Goal: Task Accomplishment & Management: Manage account settings

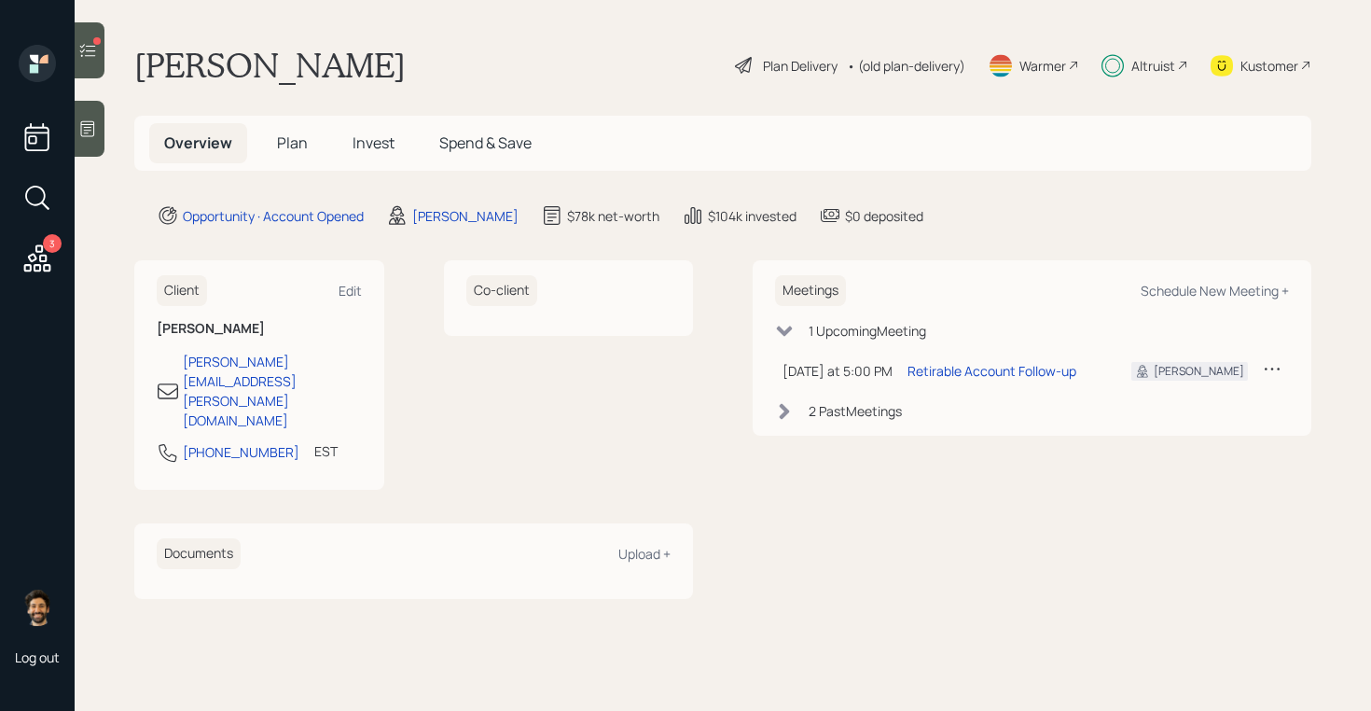
click at [1145, 62] on div "Altruist" at bounding box center [1154, 66] width 44 height 20
click at [894, 65] on div "• (old plan-delivery)" at bounding box center [906, 66] width 118 height 20
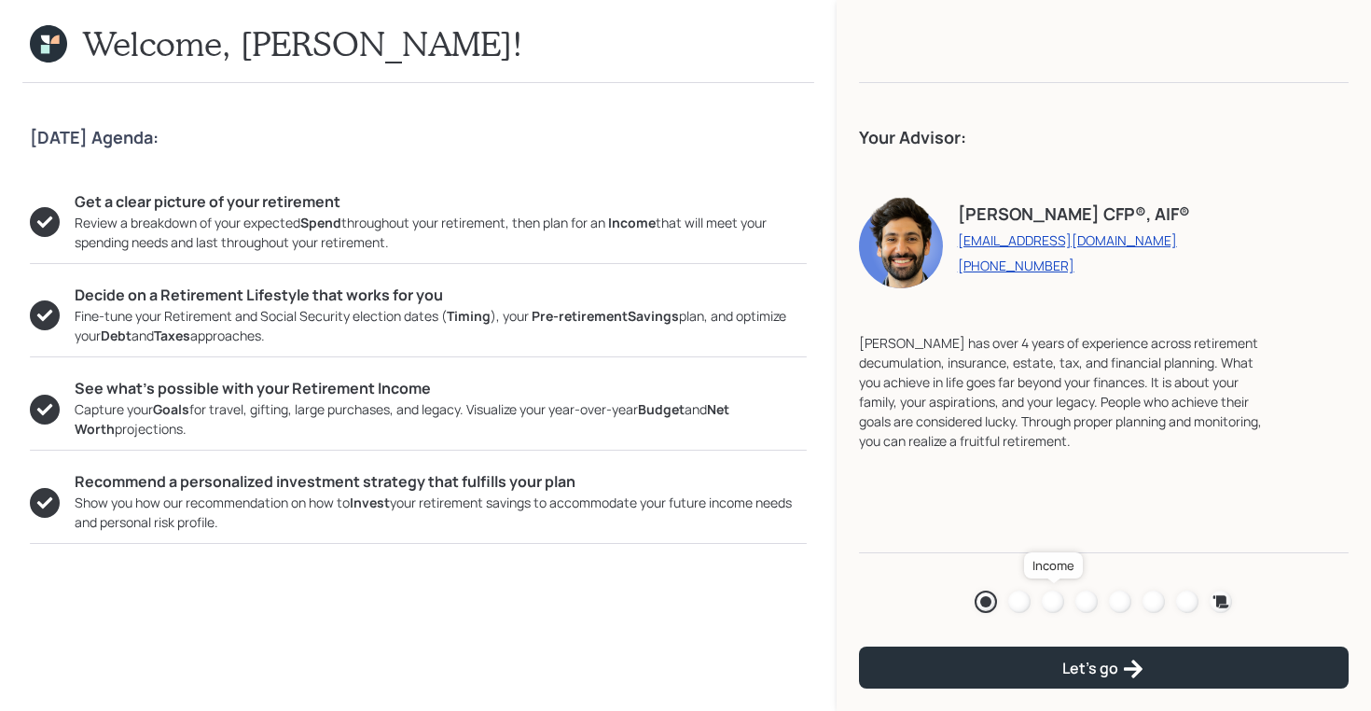
click at [1059, 599] on div at bounding box center [1053, 602] width 22 height 22
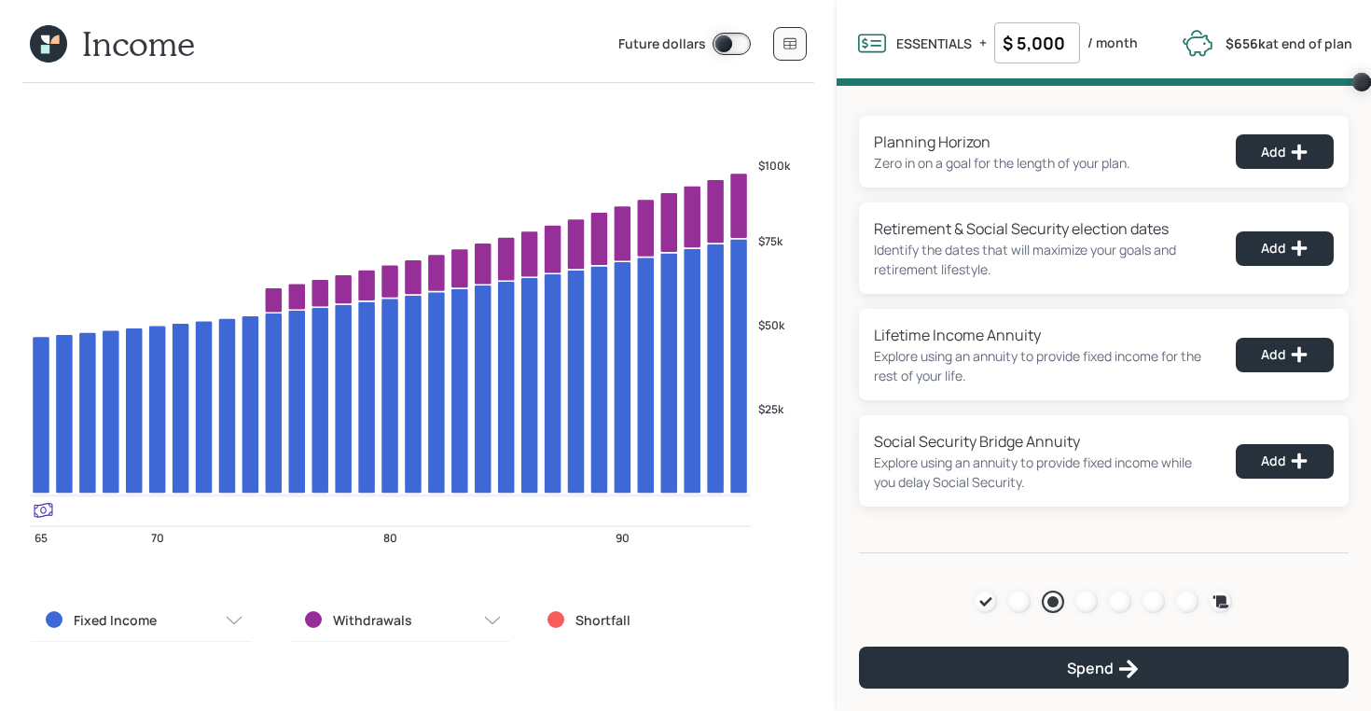
click at [45, 47] on icon at bounding box center [45, 49] width 8 height 8
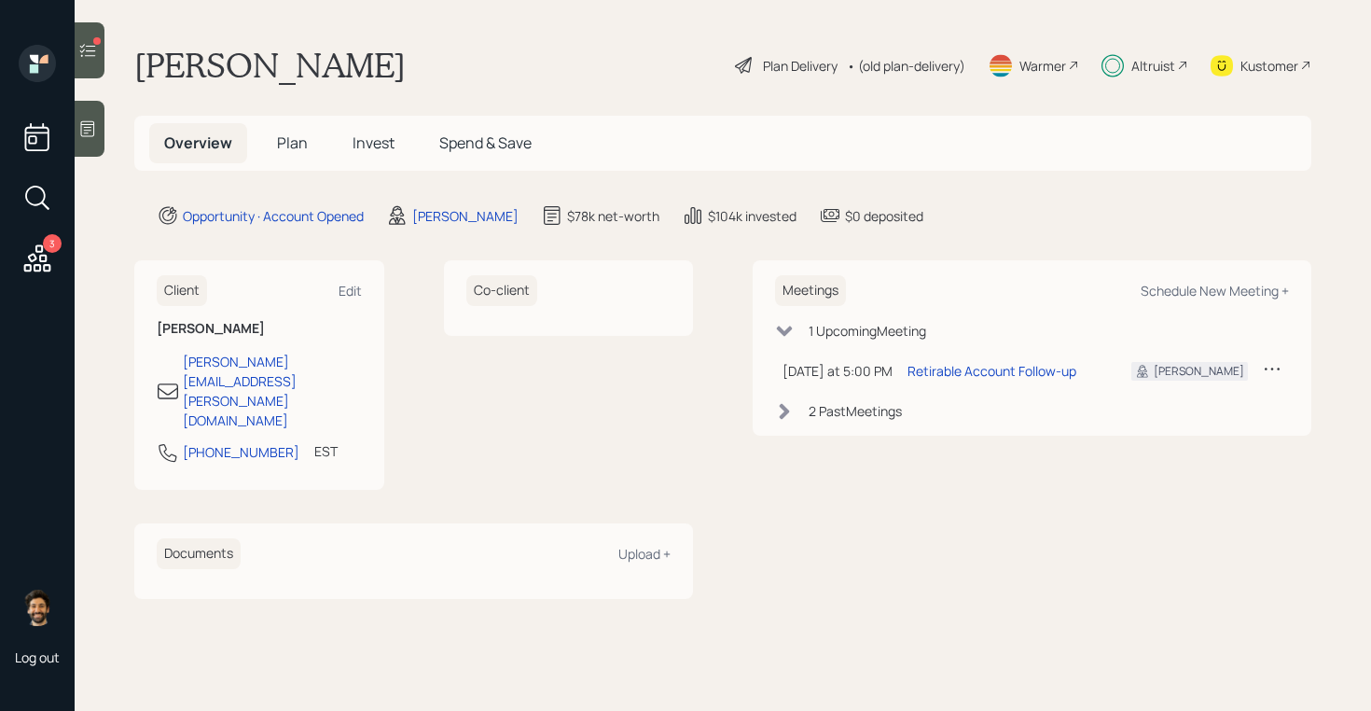
click at [366, 139] on span "Invest" at bounding box center [374, 142] width 42 height 21
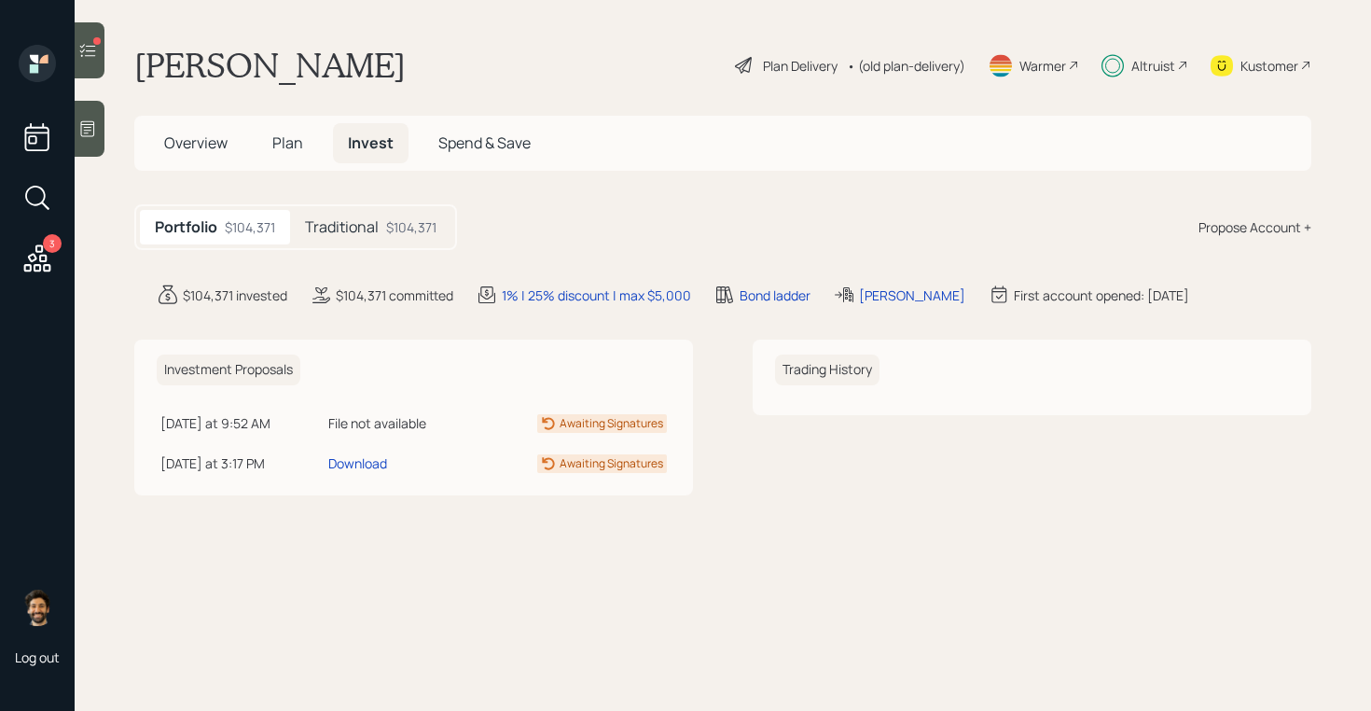
click at [291, 132] on h5 "Plan" at bounding box center [287, 143] width 61 height 40
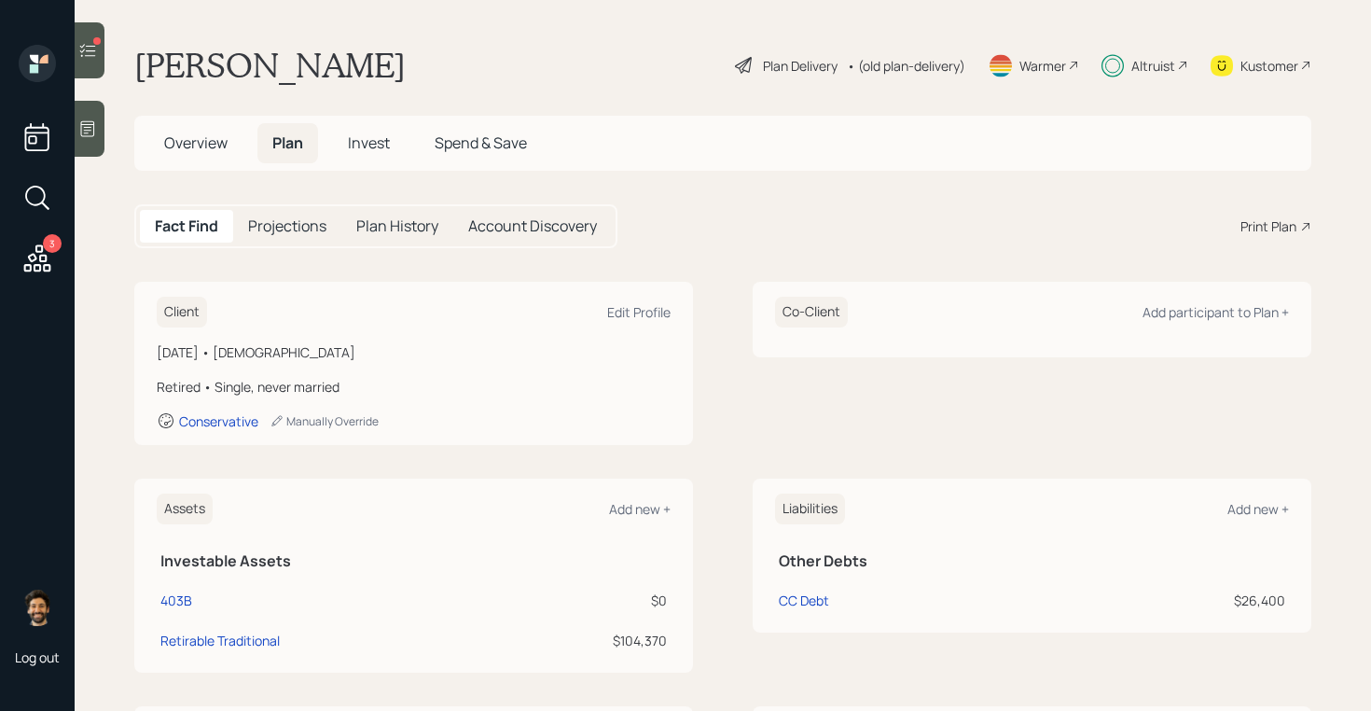
click at [358, 146] on span "Invest" at bounding box center [369, 142] width 42 height 21
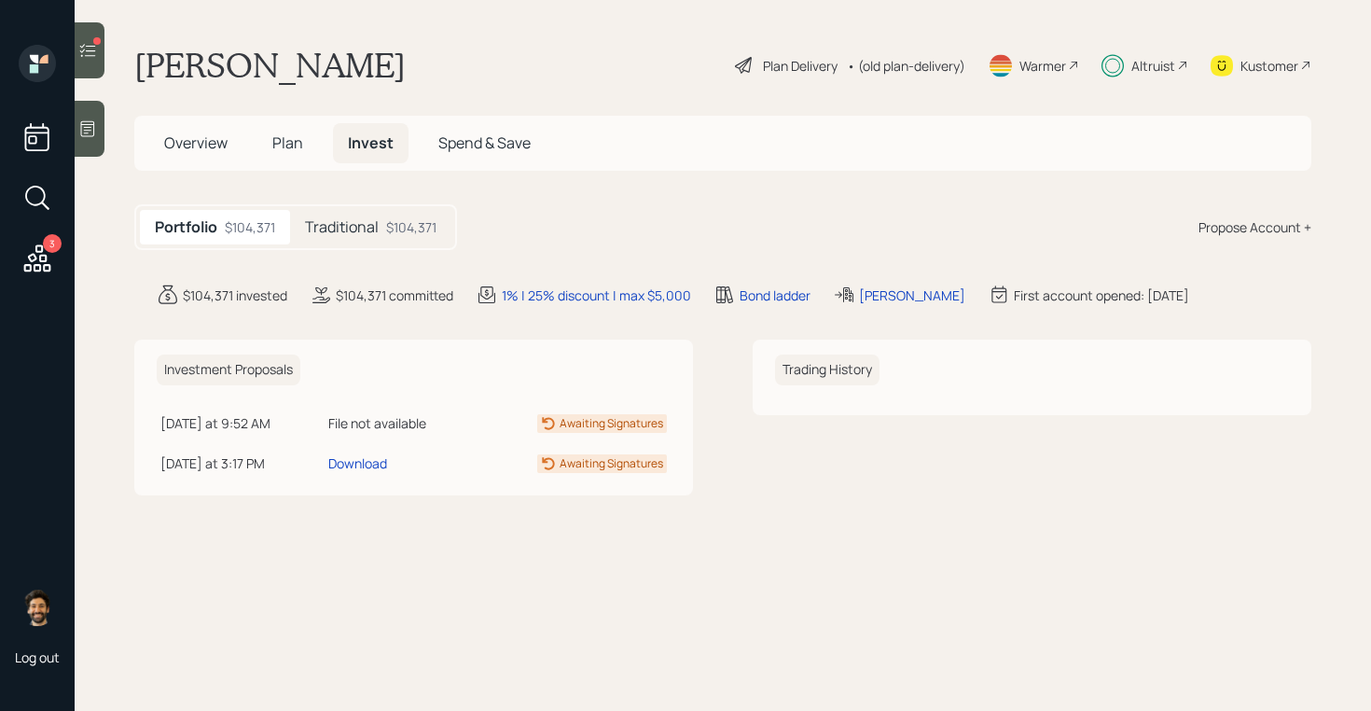
click at [1142, 70] on div "Altruist" at bounding box center [1154, 66] width 44 height 20
click at [285, 135] on span "Plan" at bounding box center [287, 142] width 31 height 21
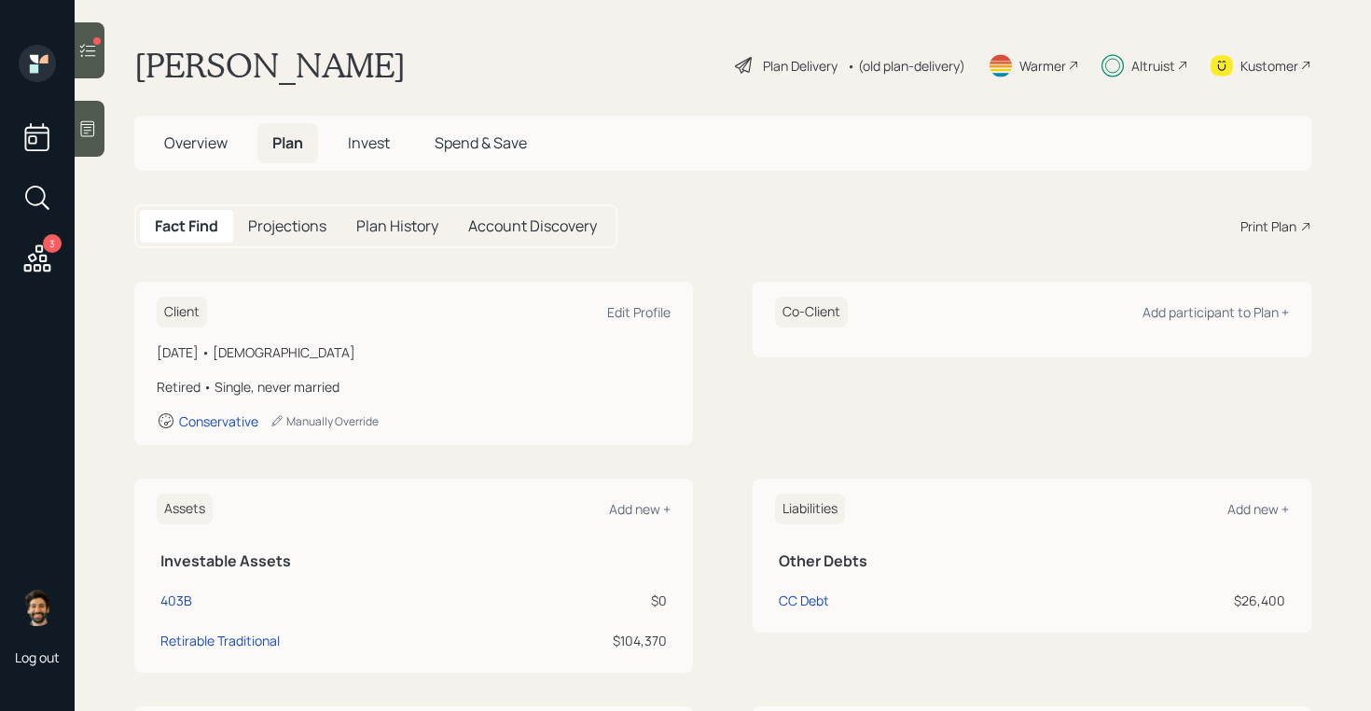
click at [362, 151] on span "Invest" at bounding box center [369, 142] width 42 height 21
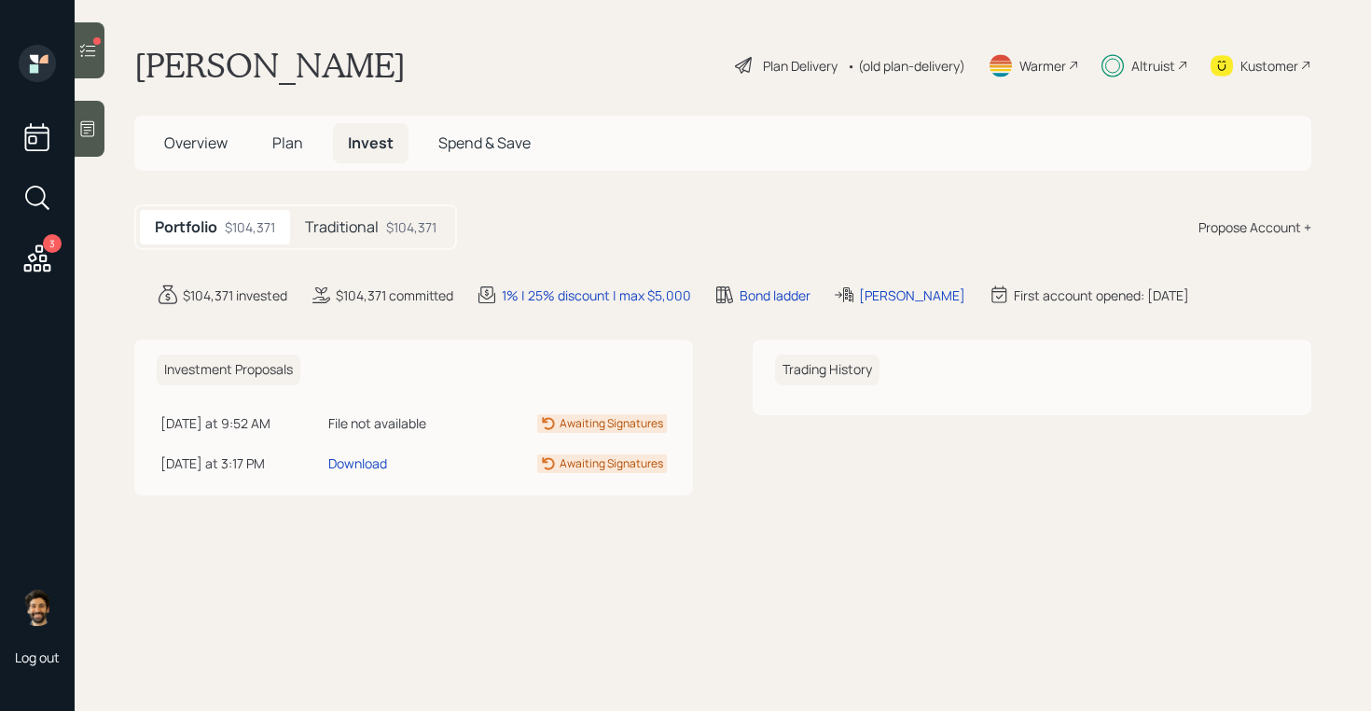
click at [313, 146] on h5 "Plan" at bounding box center [287, 143] width 61 height 40
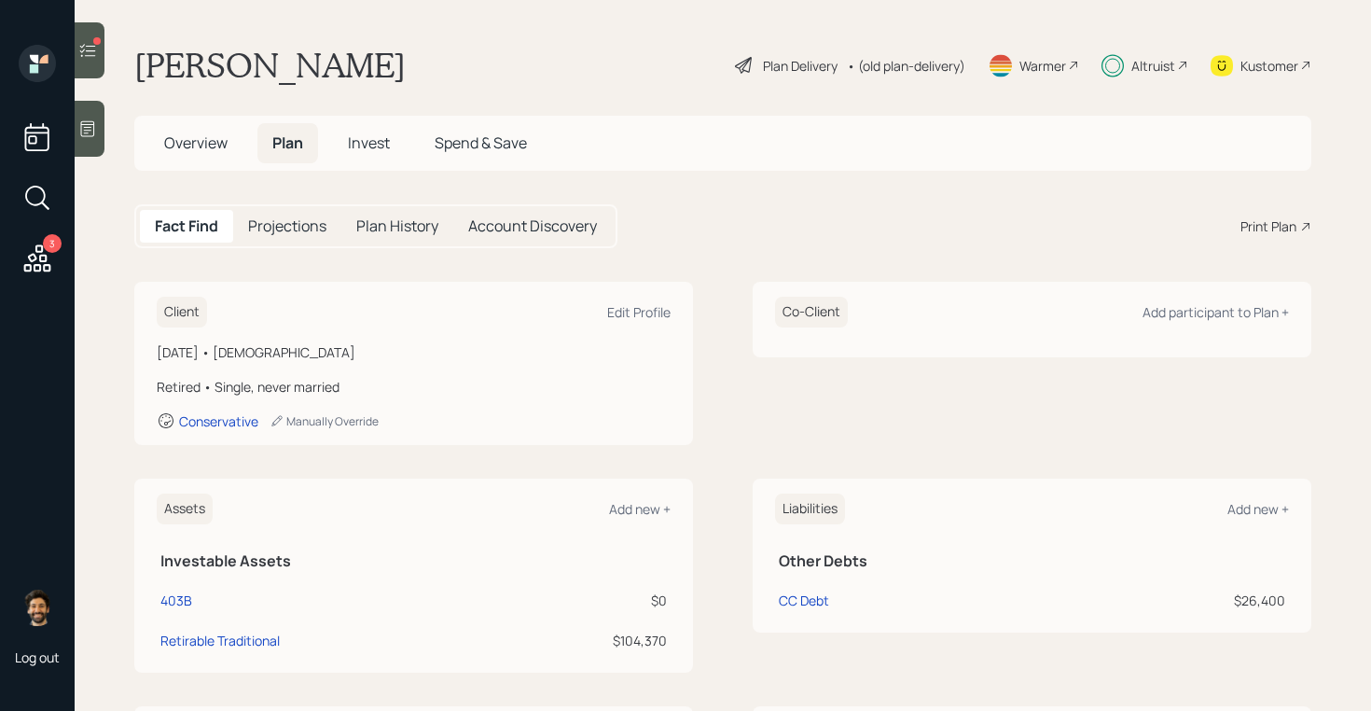
click at [378, 156] on h5 "Invest" at bounding box center [369, 143] width 72 height 40
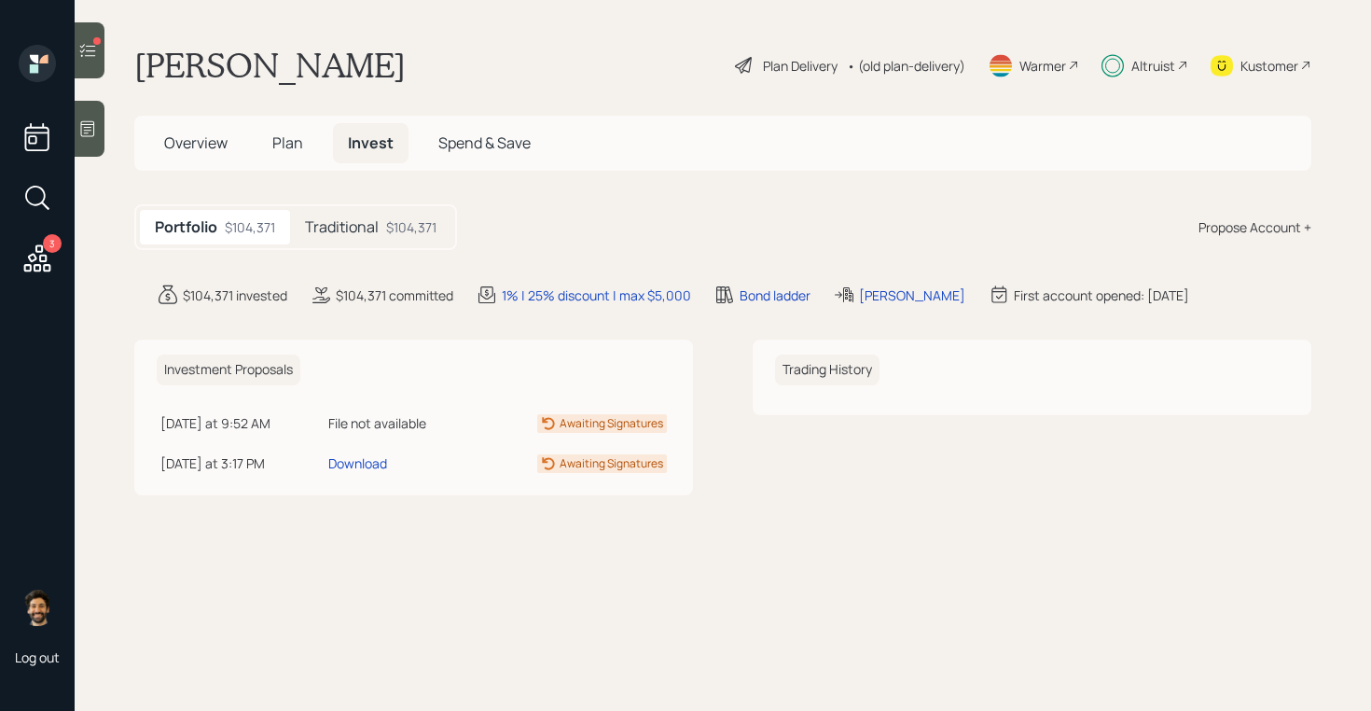
click at [298, 146] on span "Plan" at bounding box center [287, 142] width 31 height 21
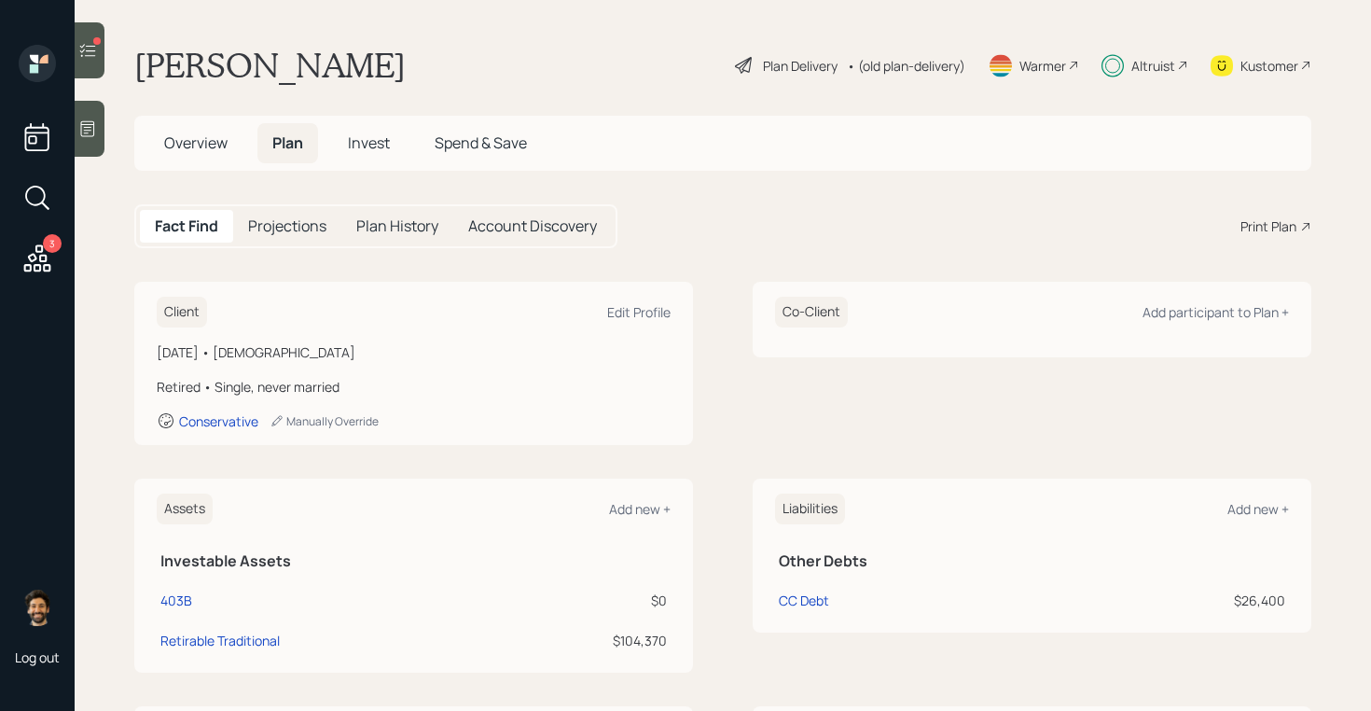
click at [370, 142] on span "Invest" at bounding box center [369, 142] width 42 height 21
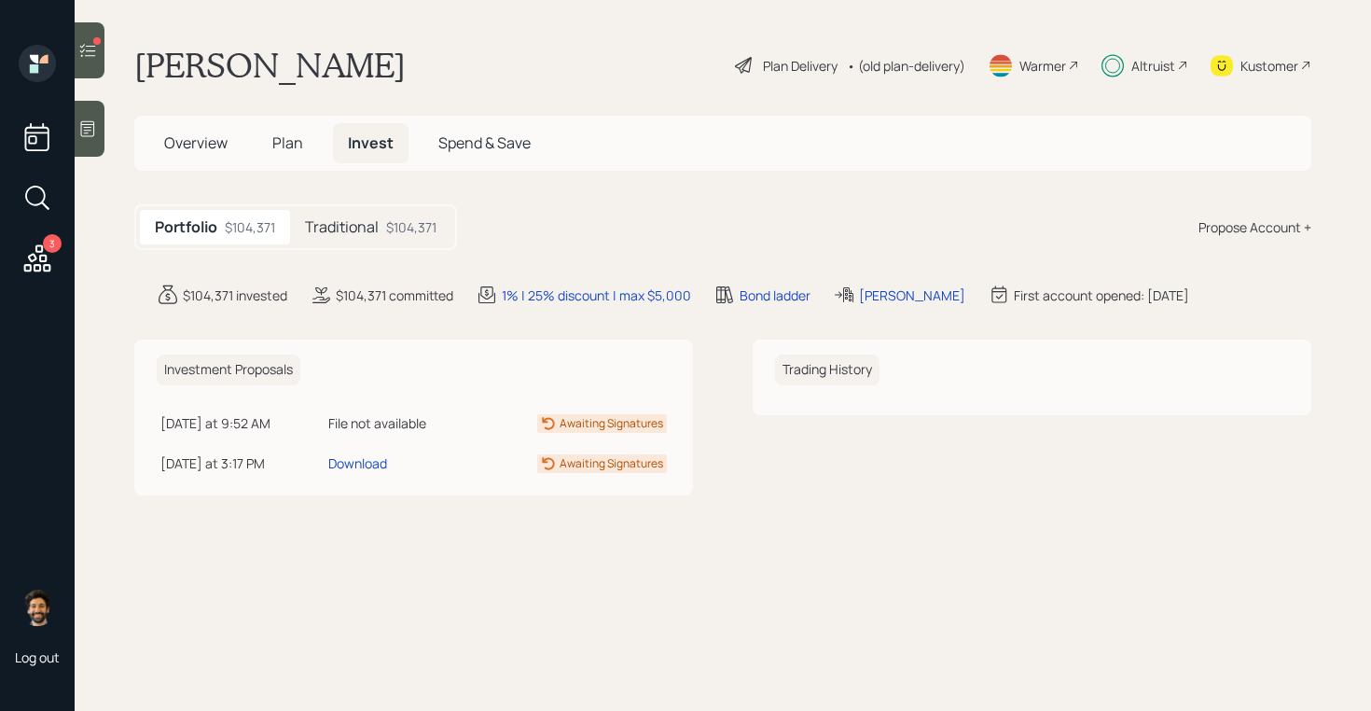
click at [385, 226] on div "Traditional $104,371" at bounding box center [370, 227] width 161 height 35
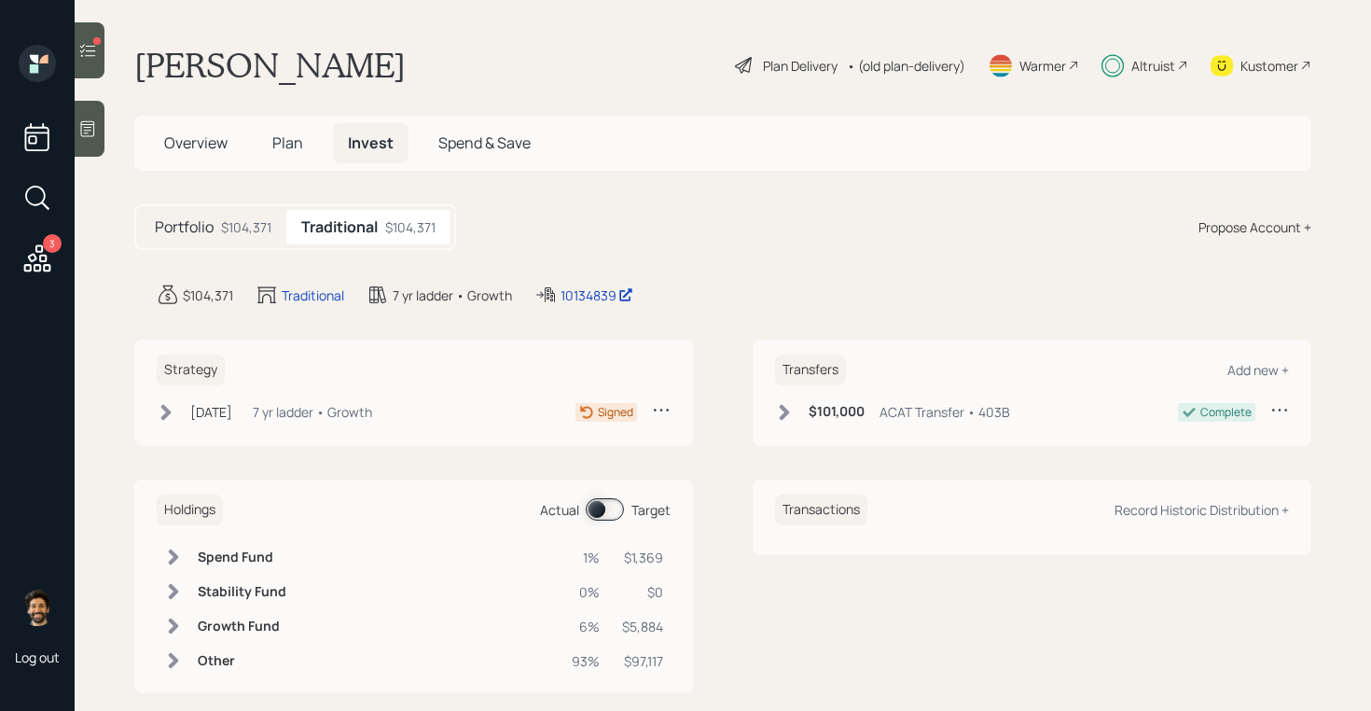
click at [232, 414] on div "Aug 27, 2025" at bounding box center [211, 412] width 42 height 20
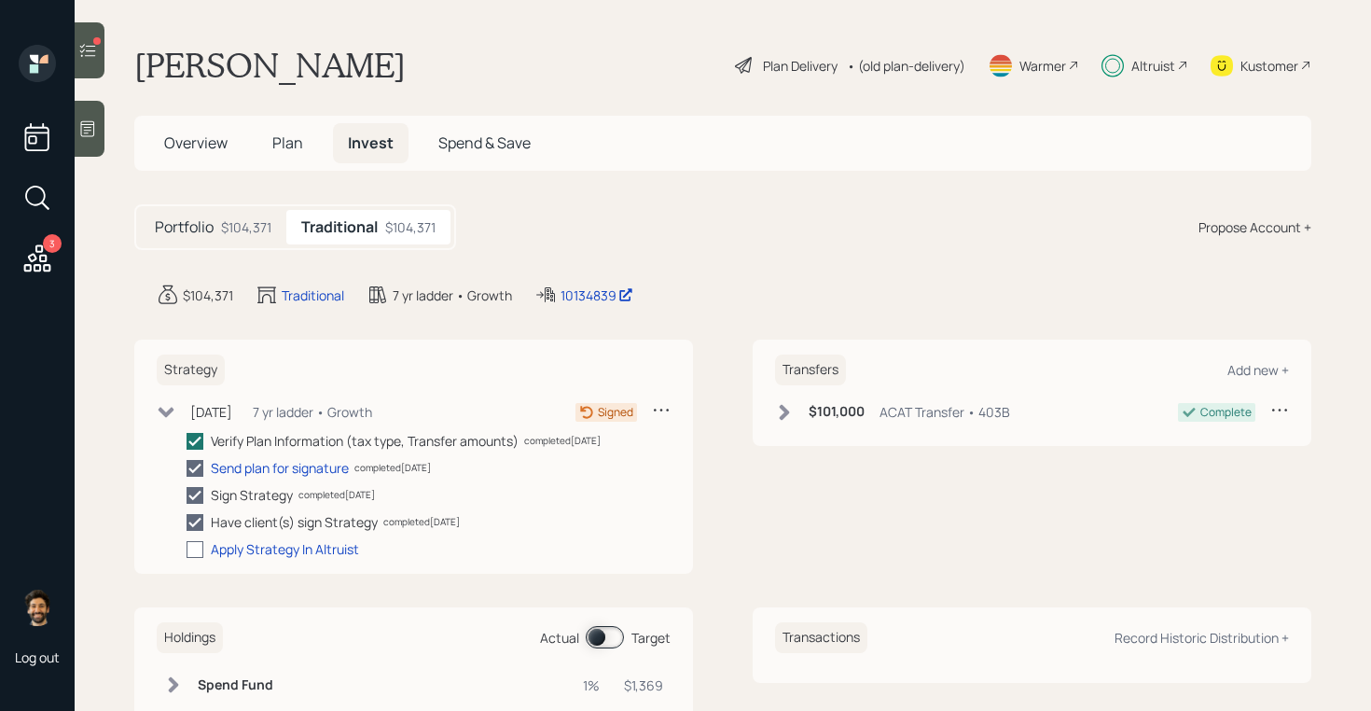
click at [193, 544] on div at bounding box center [195, 549] width 17 height 17
click at [187, 549] on input "checkbox" at bounding box center [186, 549] width 1 height 1
checkbox input "true"
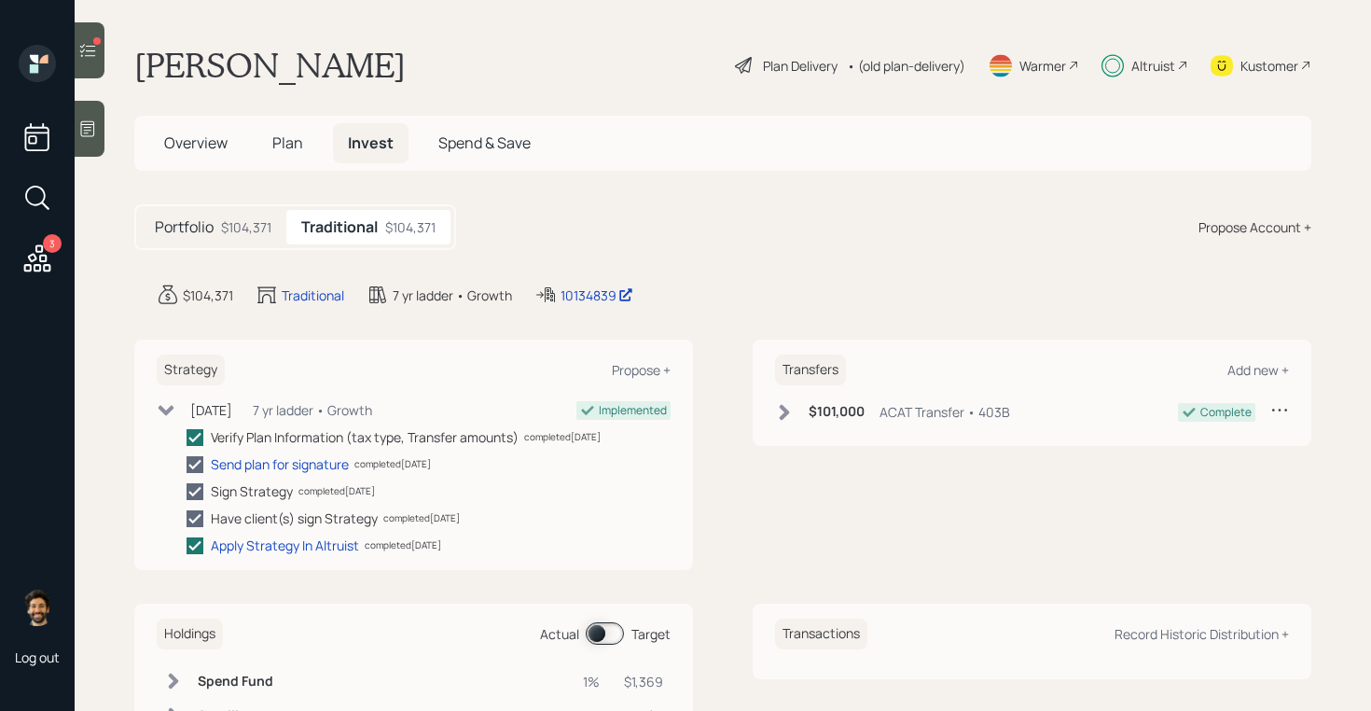
click at [46, 257] on icon at bounding box center [37, 257] width 27 height 27
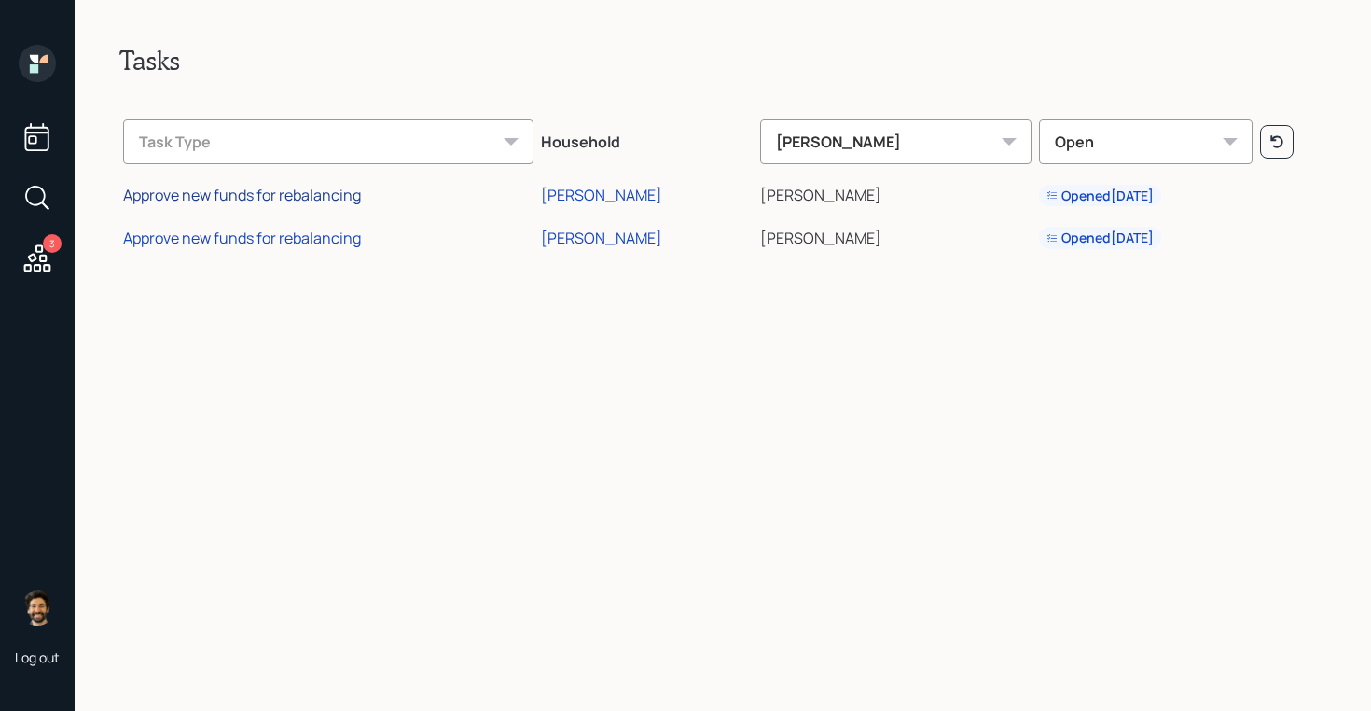
click at [334, 197] on div "Approve new funds for rebalancing" at bounding box center [242, 195] width 238 height 21
click at [326, 233] on div "Approve new funds for rebalancing" at bounding box center [242, 238] width 238 height 21
click at [569, 190] on div "[PERSON_NAME]" at bounding box center [601, 195] width 121 height 21
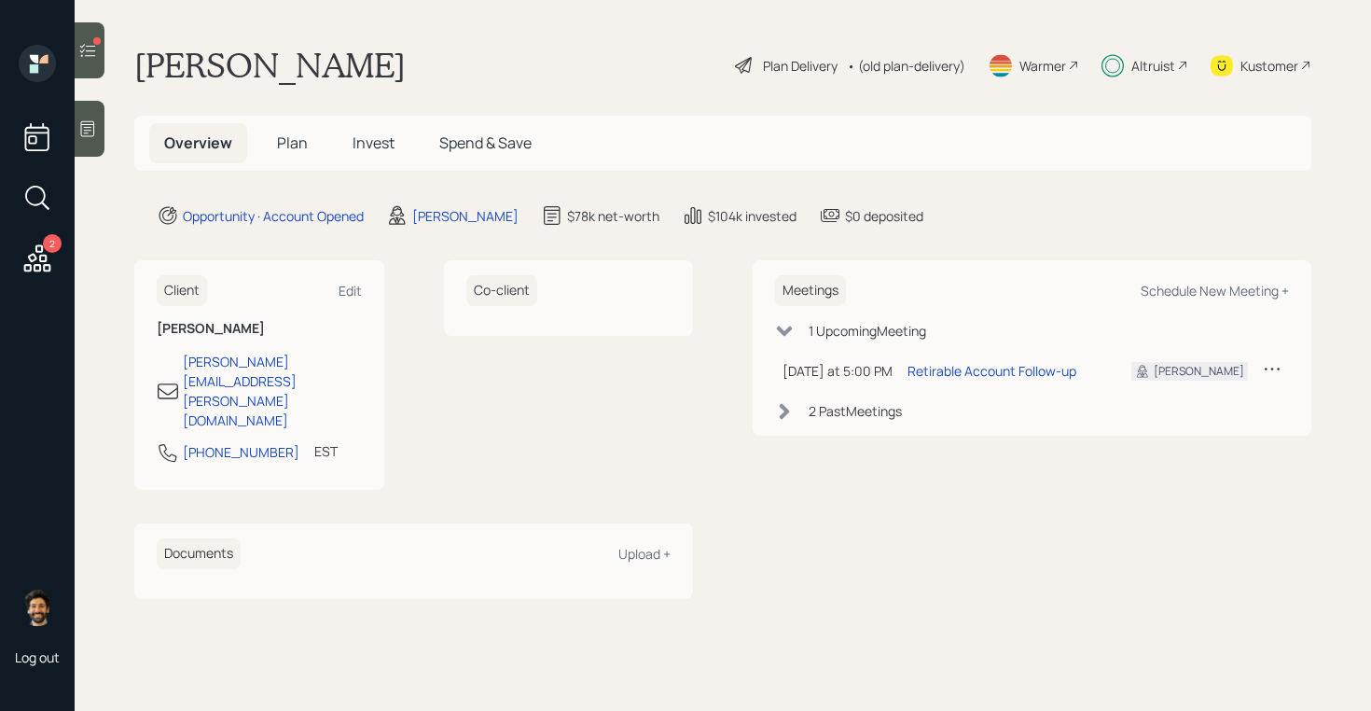
click at [90, 60] on div at bounding box center [90, 50] width 30 height 56
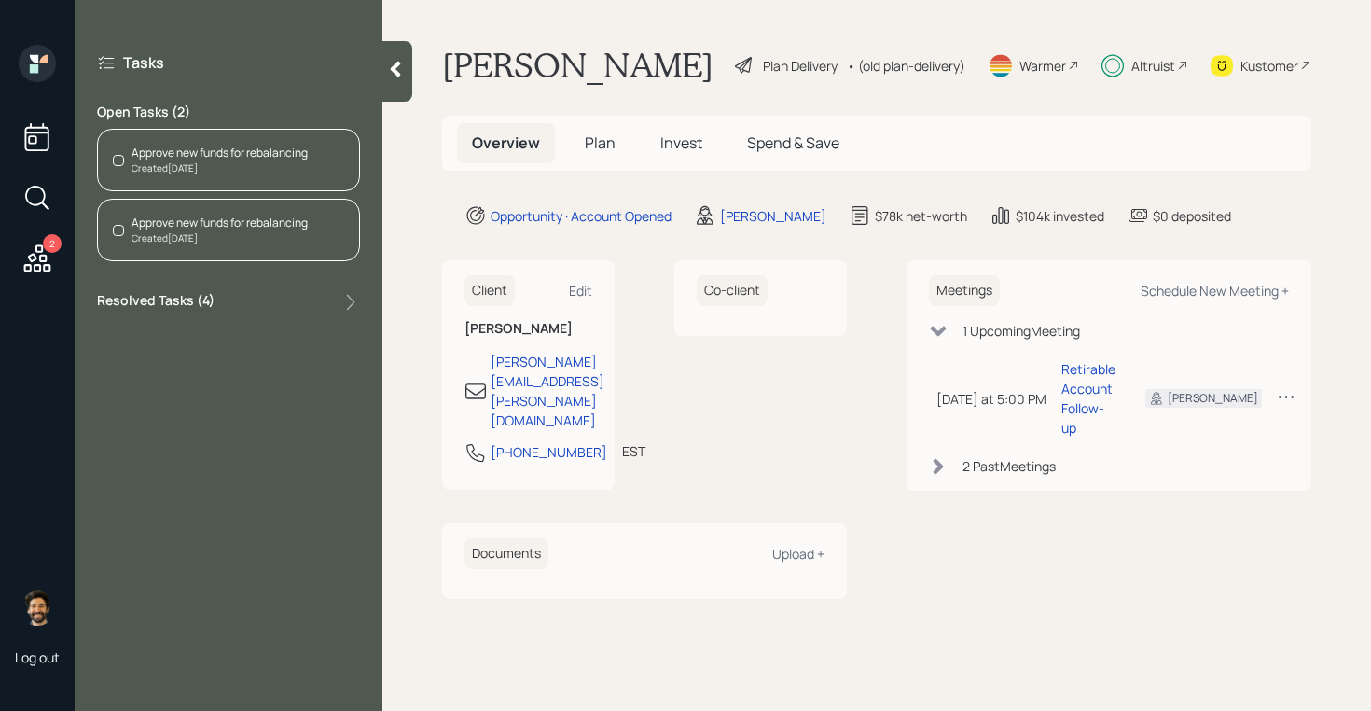
click at [276, 168] on div "Created [DATE]" at bounding box center [220, 168] width 176 height 14
click at [285, 224] on div "Approve new funds for rebalancing" at bounding box center [220, 223] width 176 height 17
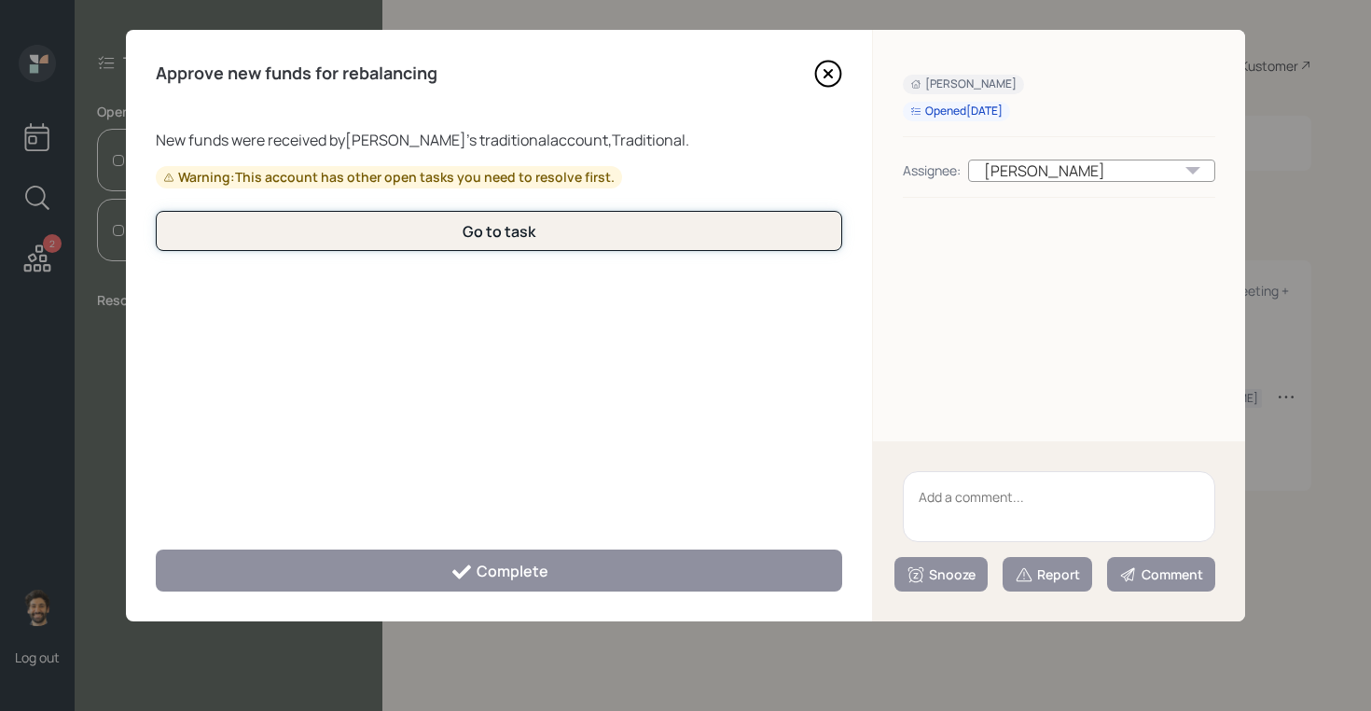
click at [419, 225] on button "Go to task" at bounding box center [499, 231] width 687 height 40
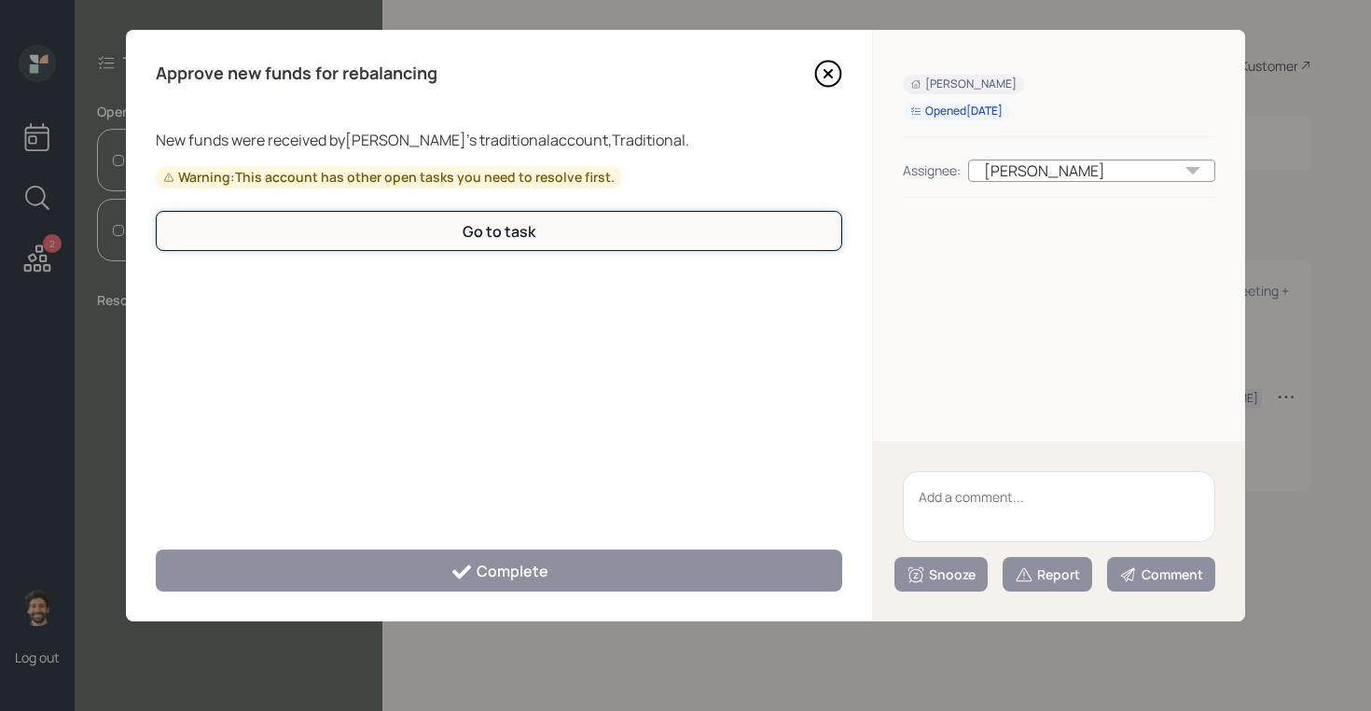
click at [419, 225] on button "Go to task" at bounding box center [499, 231] width 687 height 40
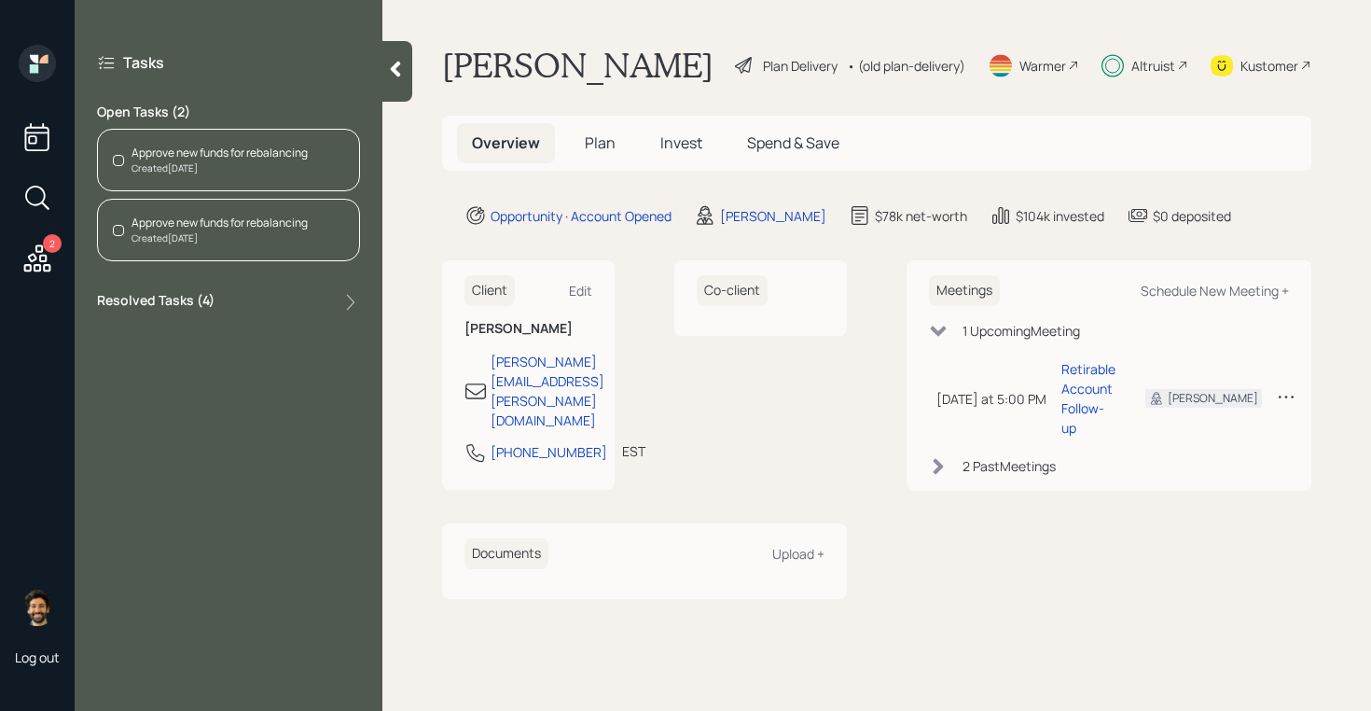
click at [687, 139] on span "Invest" at bounding box center [682, 142] width 42 height 21
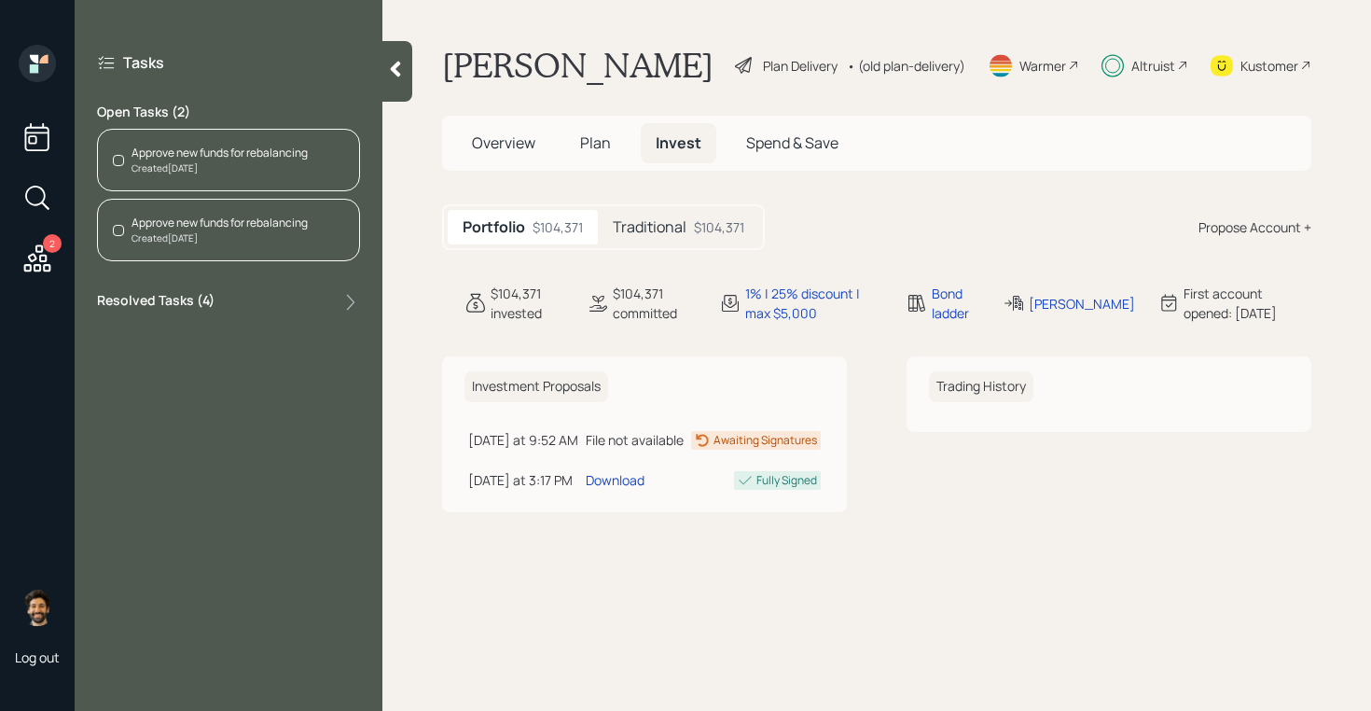
click at [684, 223] on h5 "Traditional" at bounding box center [650, 227] width 74 height 18
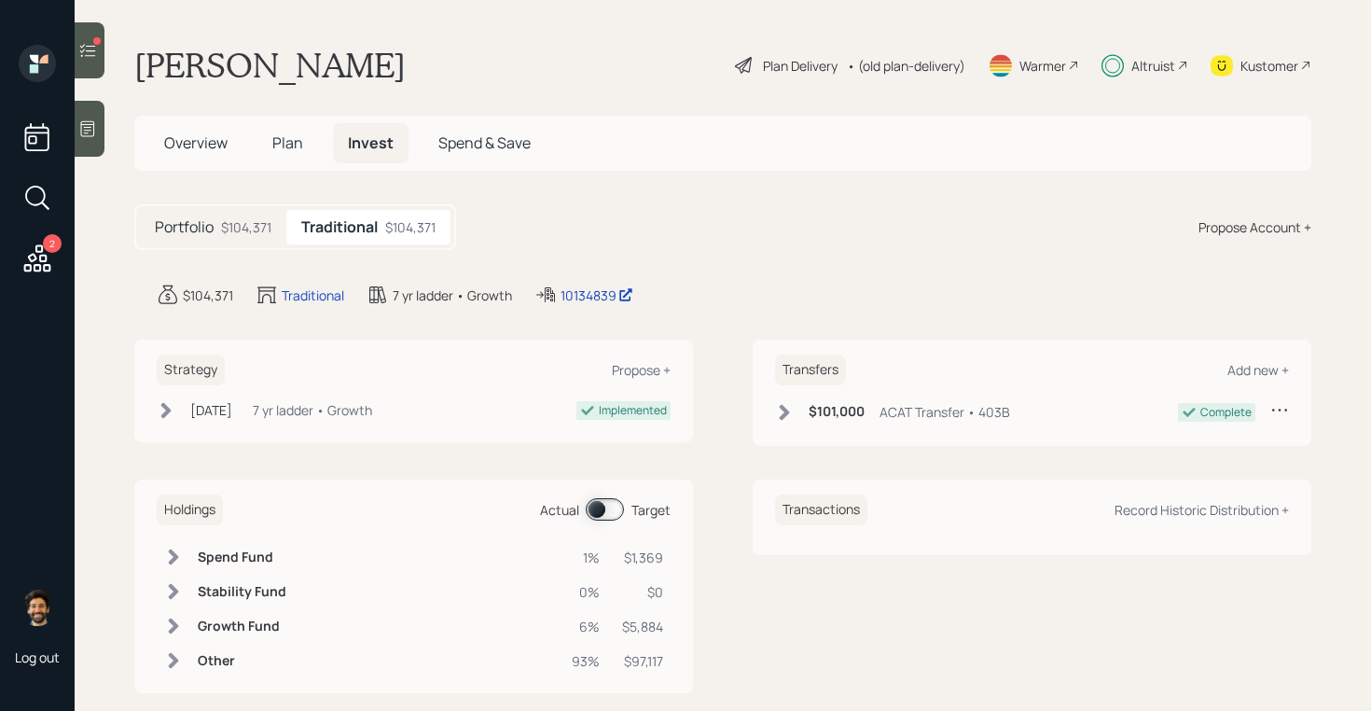
click at [99, 53] on div at bounding box center [90, 50] width 30 height 56
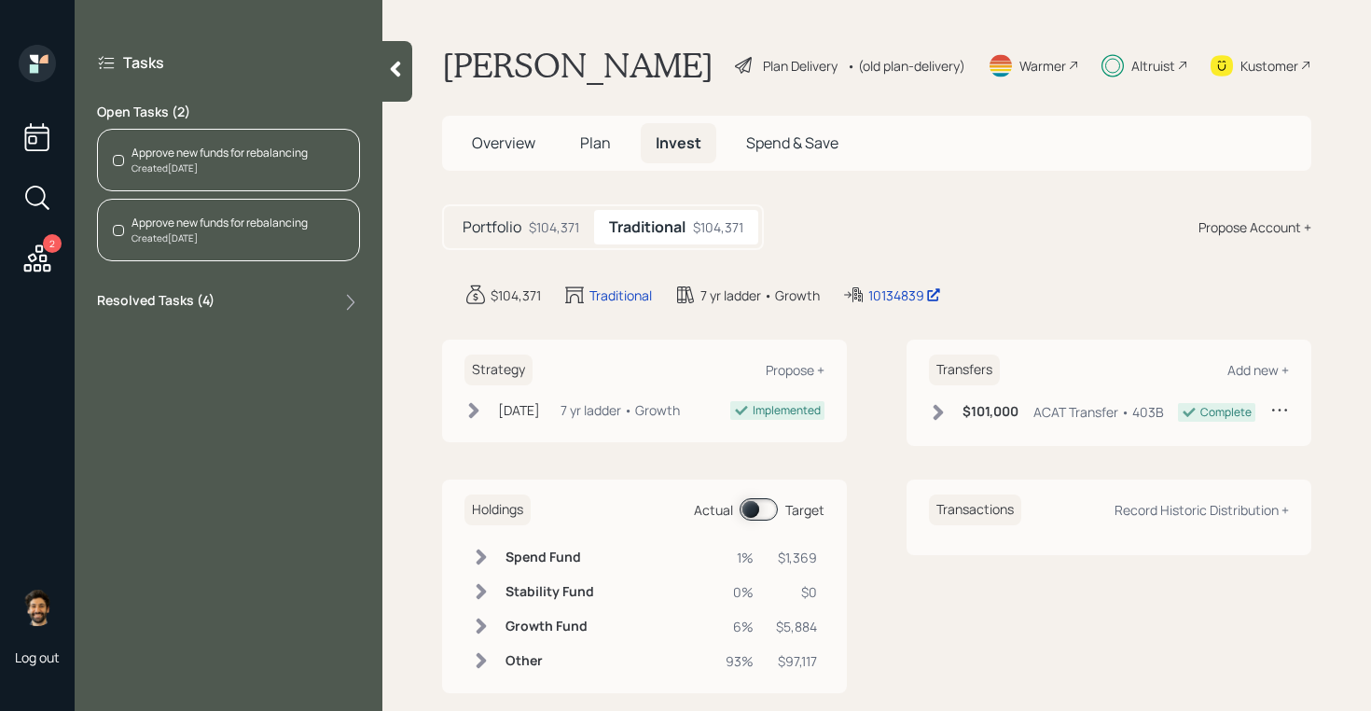
click at [248, 164] on div "Created [DATE]" at bounding box center [220, 168] width 176 height 14
click at [1251, 52] on div "Kustomer" at bounding box center [1261, 65] width 101 height 41
click at [590, 132] on span "Plan" at bounding box center [595, 142] width 31 height 21
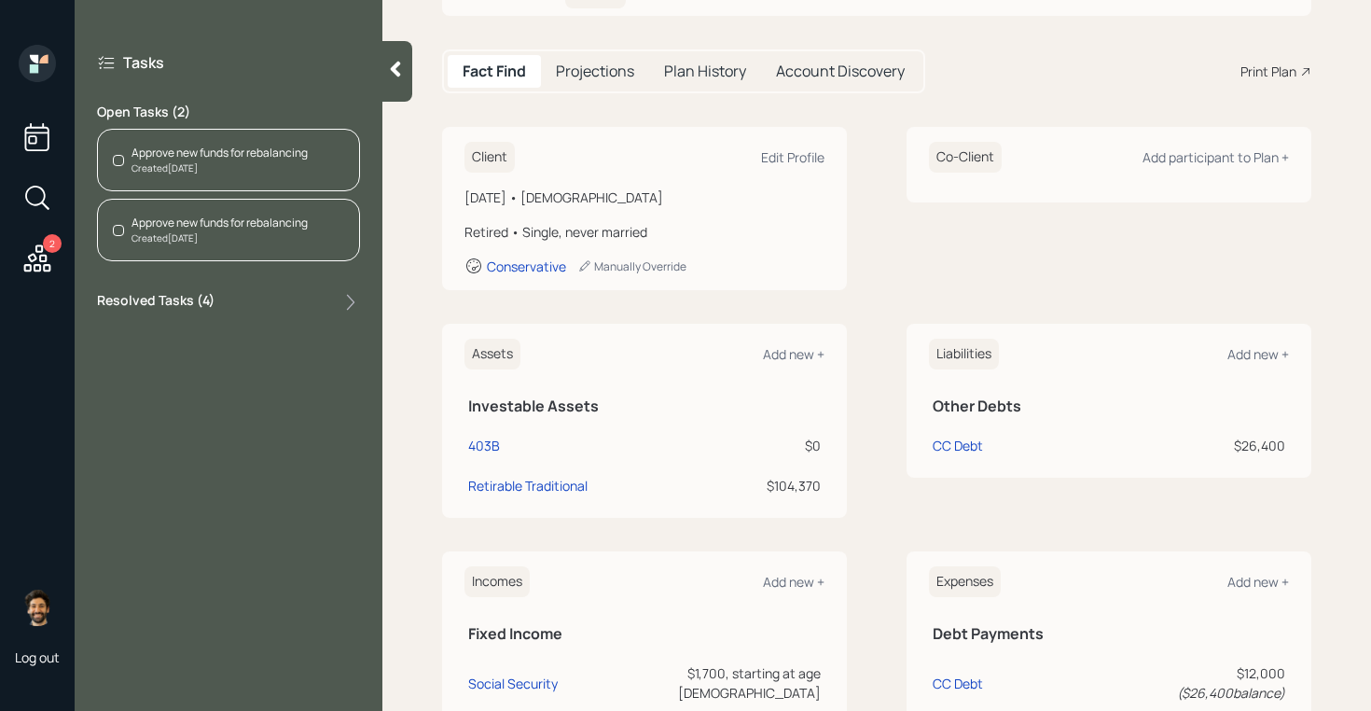
scroll to position [160, 0]
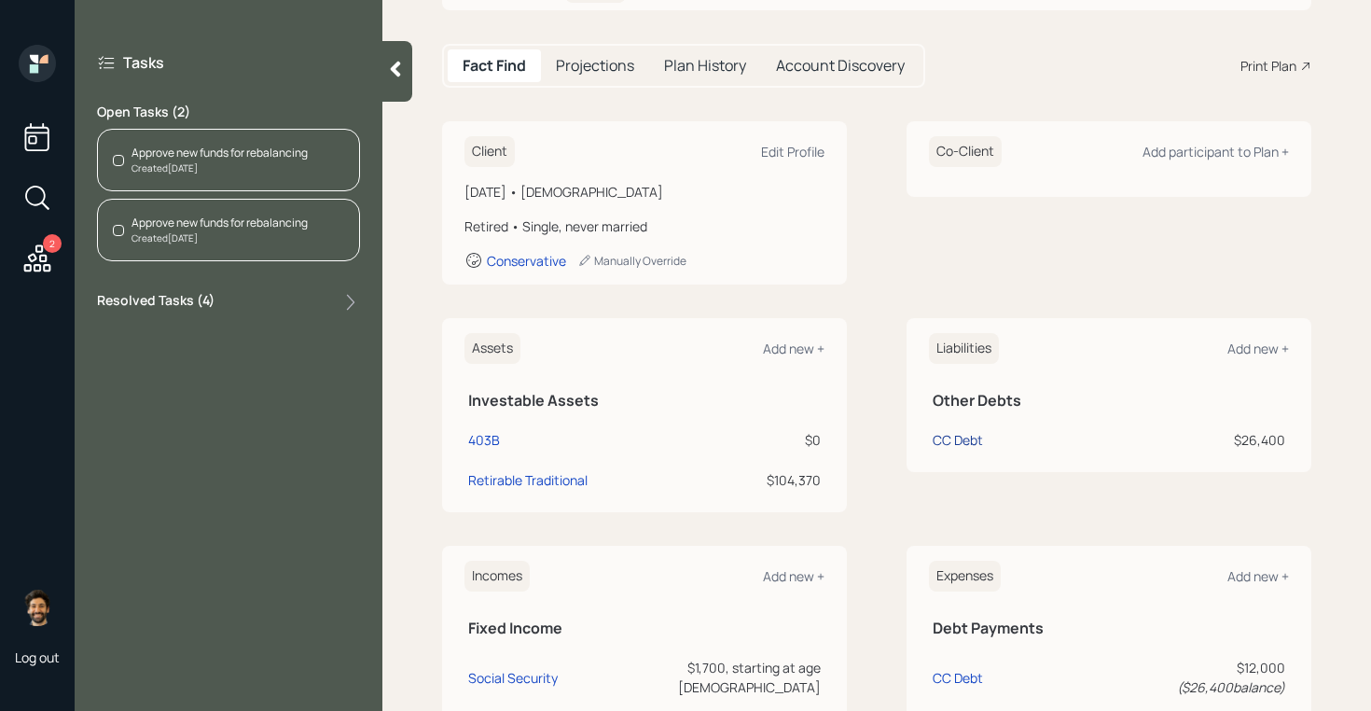
click at [950, 435] on div "CC Debt" at bounding box center [958, 440] width 50 height 20
select select "credit_card"
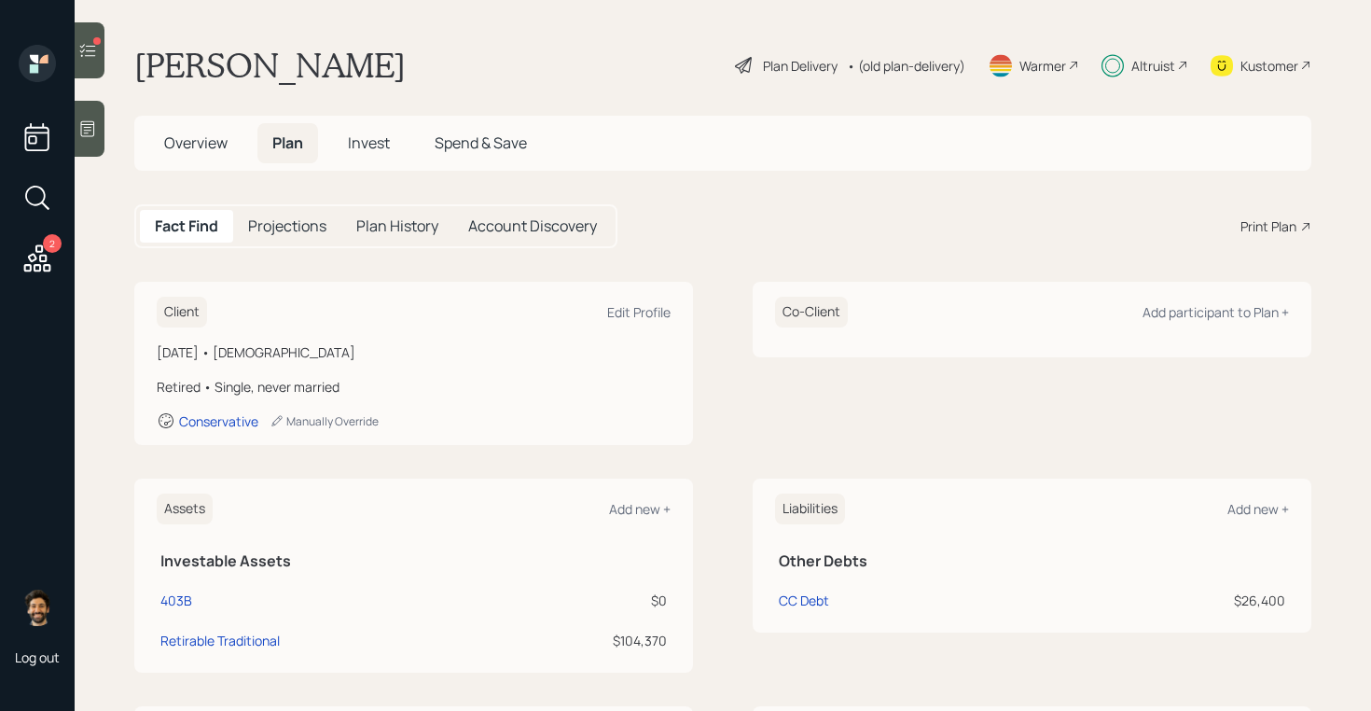
click at [32, 257] on icon at bounding box center [38, 259] width 34 height 34
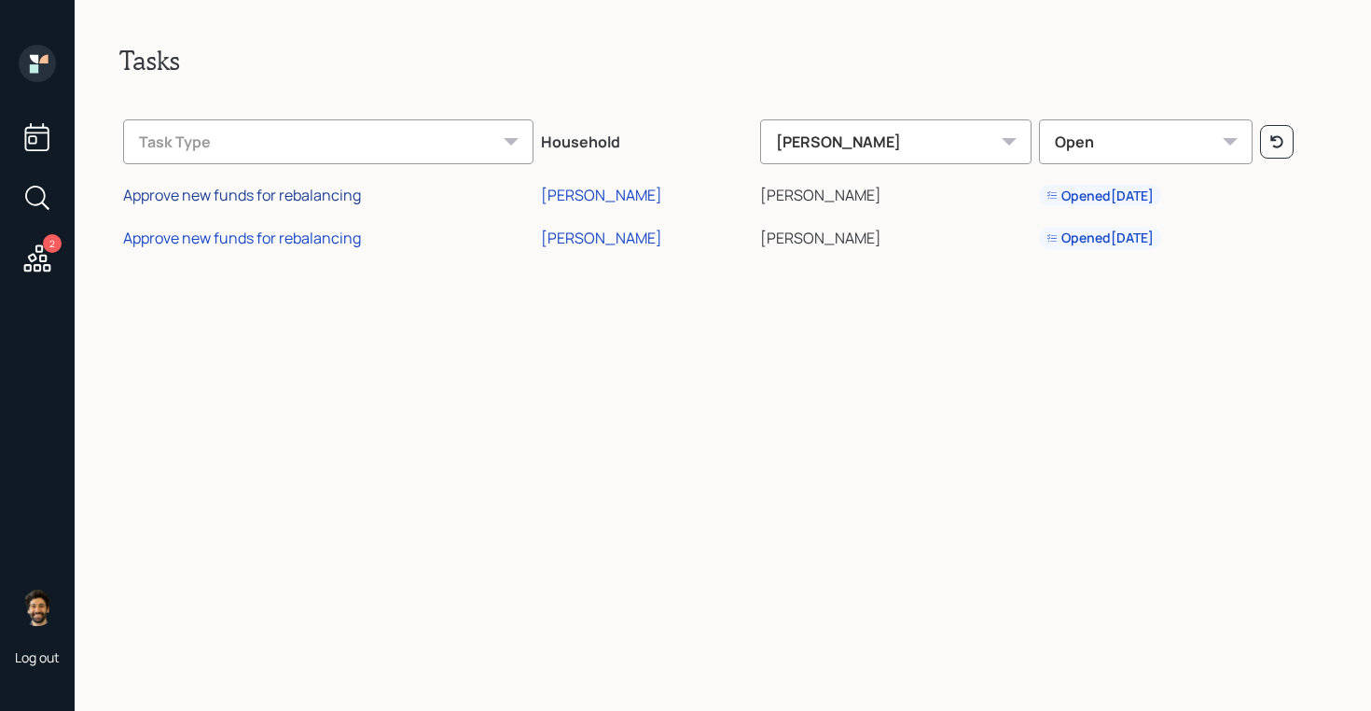
click at [202, 192] on div "Approve new funds for rebalancing" at bounding box center [242, 195] width 238 height 21
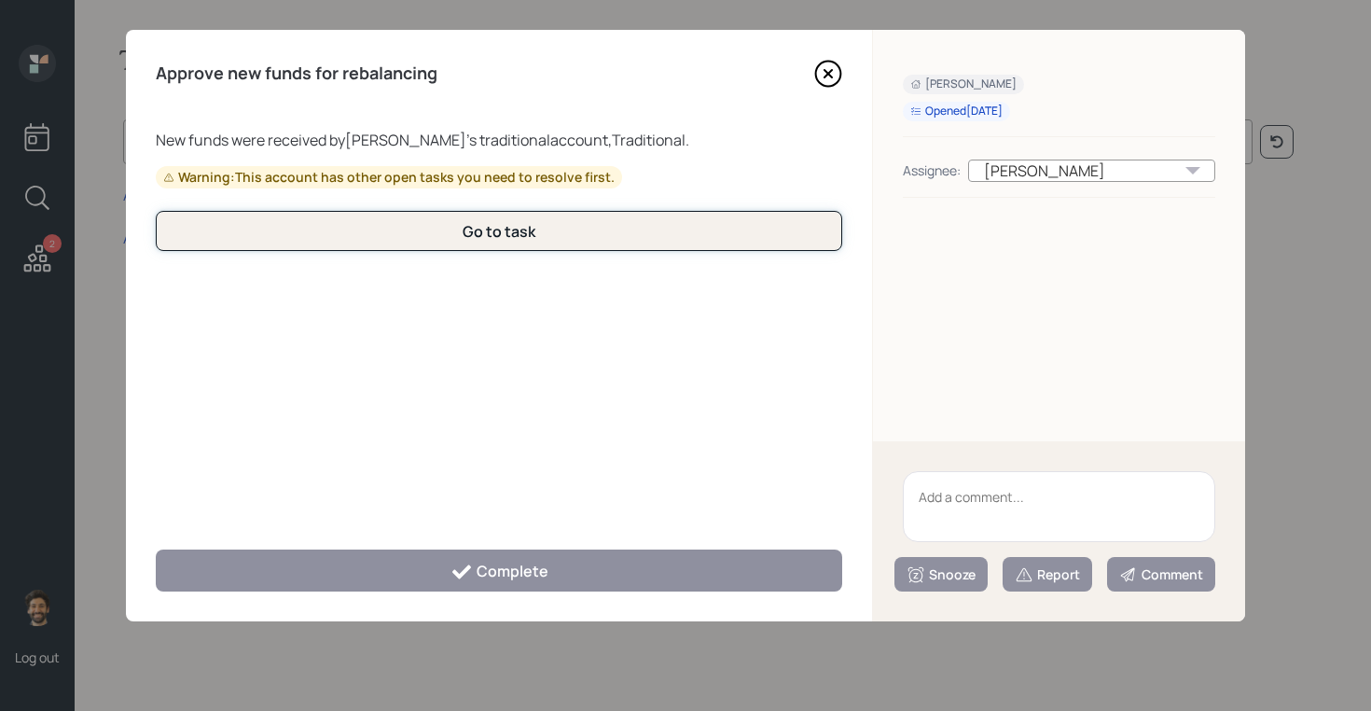
click at [232, 232] on button "Go to task" at bounding box center [499, 231] width 687 height 40
click at [273, 227] on button "Go to task" at bounding box center [499, 231] width 687 height 40
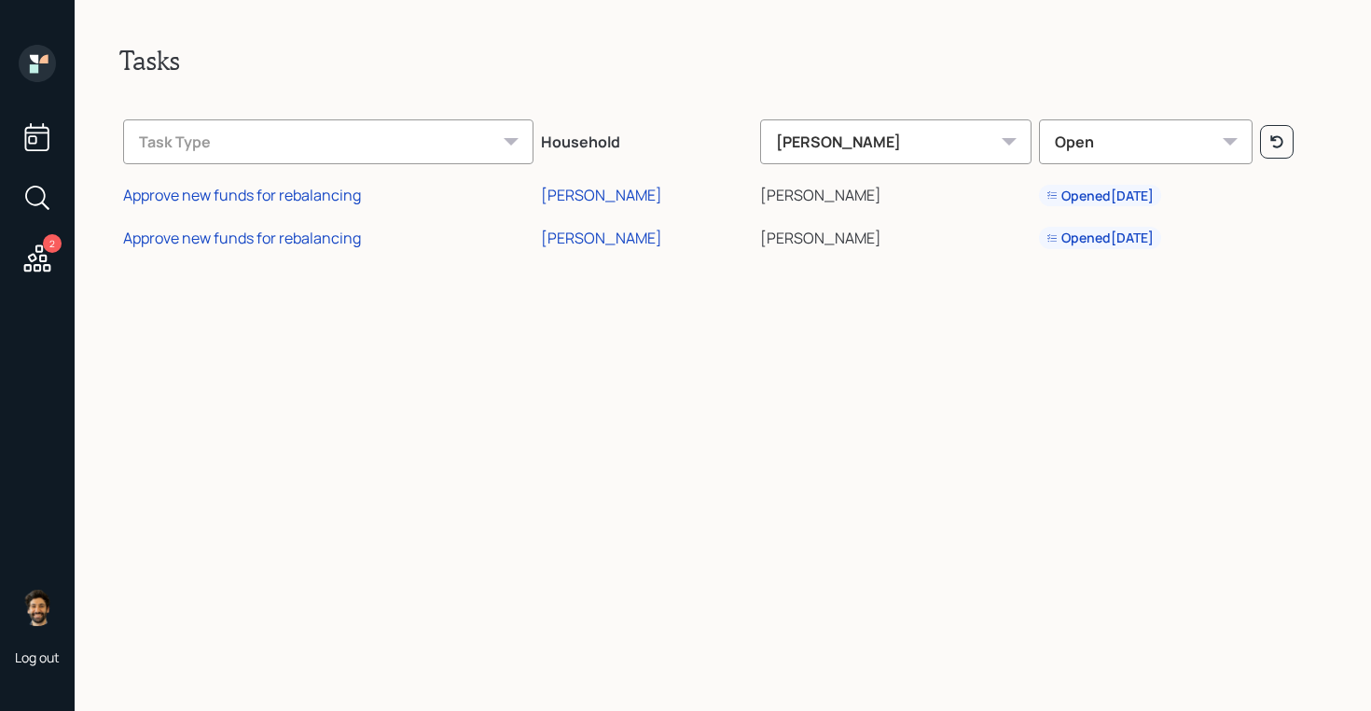
click at [40, 55] on icon at bounding box center [37, 63] width 37 height 37
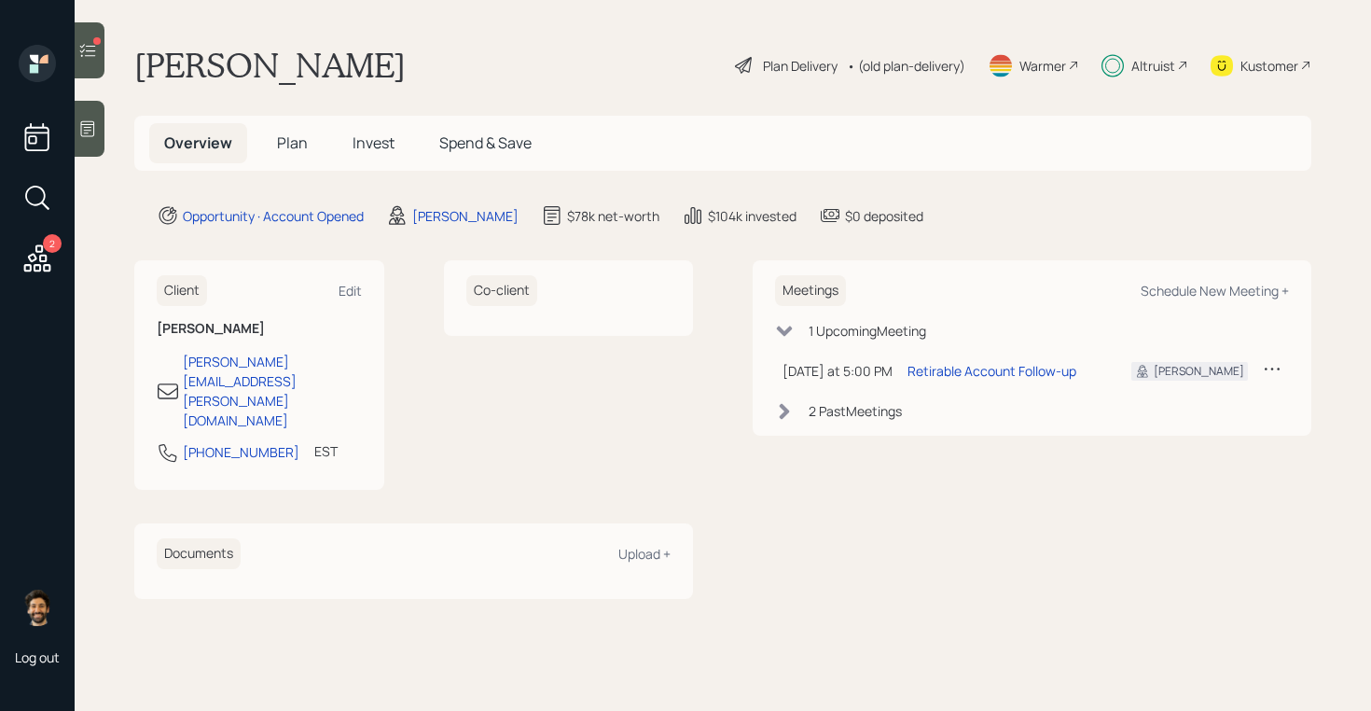
click at [288, 152] on span "Plan" at bounding box center [292, 142] width 31 height 21
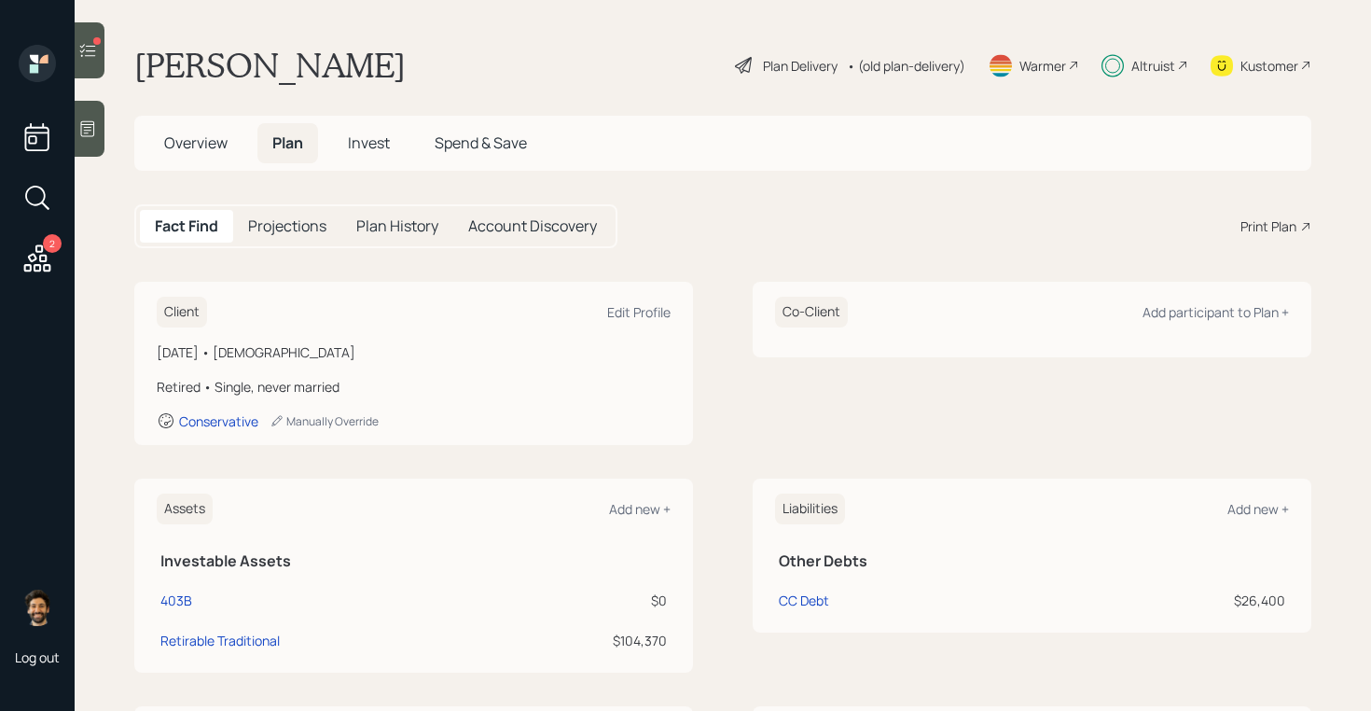
click at [369, 153] on h5 "Invest" at bounding box center [369, 143] width 72 height 40
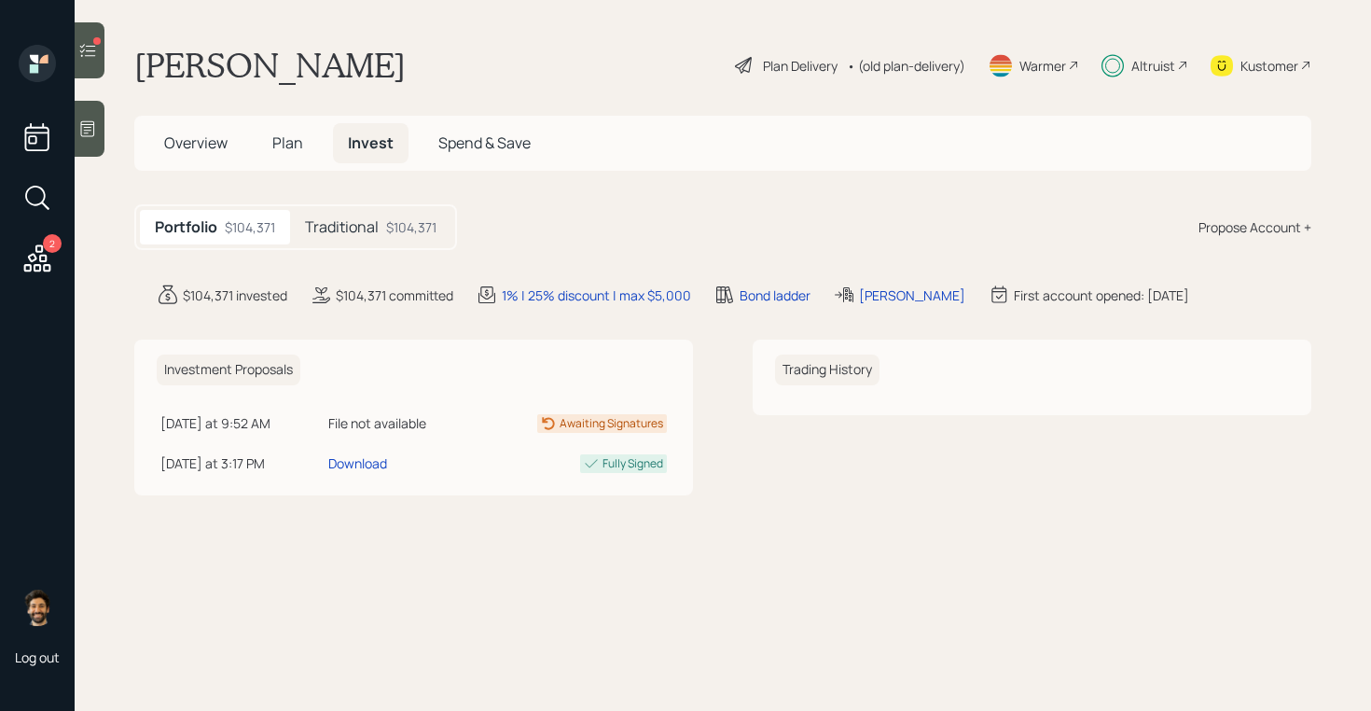
click at [1158, 71] on div "Altruist" at bounding box center [1154, 66] width 44 height 20
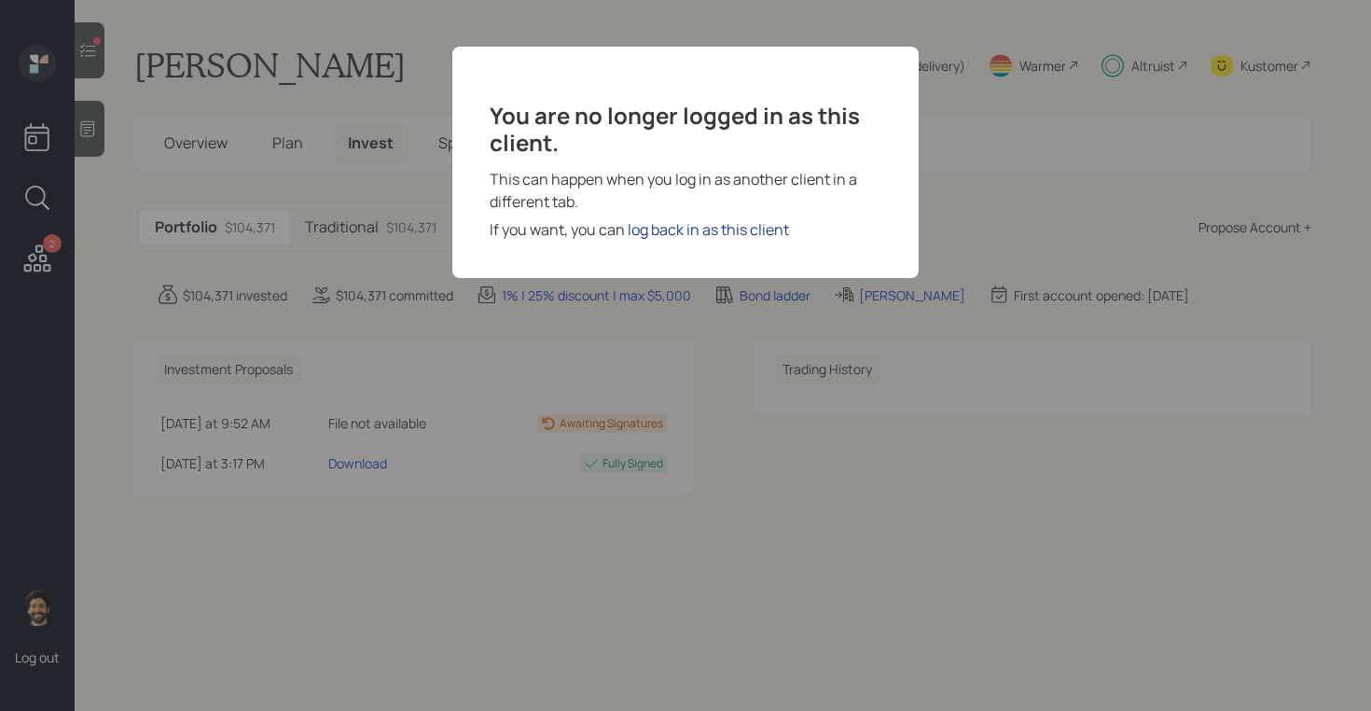
click at [653, 238] on div "log back in as this client" at bounding box center [708, 229] width 161 height 22
